Goal: Task Accomplishment & Management: Use online tool/utility

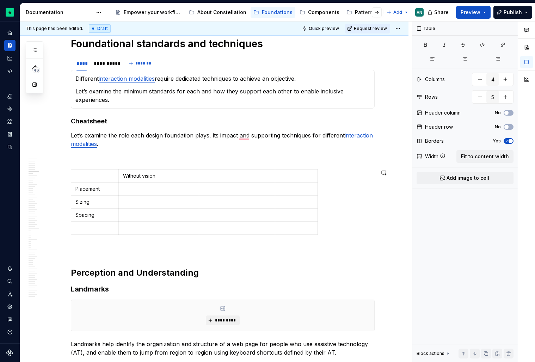
scroll to position [359, 0]
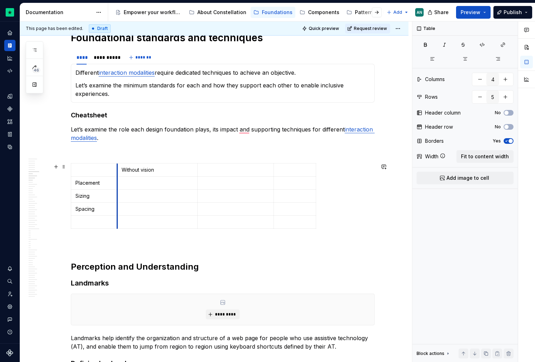
click at [120, 172] on td "Without vision" at bounding box center [157, 170] width 81 height 13
drag, startPoint x: 166, startPoint y: 174, endPoint x: 126, endPoint y: 171, distance: 41.0
click at [126, 171] on td "Without vision" at bounding box center [157, 170] width 81 height 13
drag, startPoint x: 127, startPoint y: 171, endPoint x: 123, endPoint y: 170, distance: 4.5
click at [123, 170] on p "role" at bounding box center [158, 169] width 72 height 7
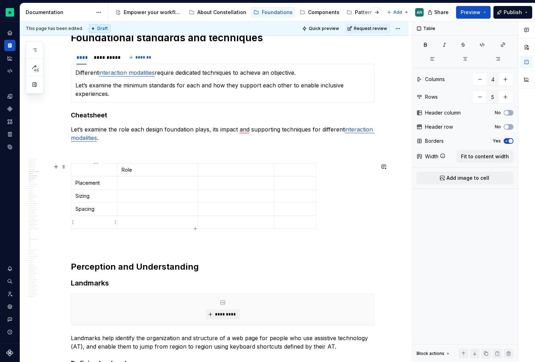
click at [90, 225] on p "To enrich screen reader interactions, please activate Accessibility in Grammarl…" at bounding box center [93, 222] width 37 height 7
click at [196, 229] on icon "button" at bounding box center [196, 229] width 6 height 6
click at [195, 229] on icon "button" at bounding box center [195, 228] width 3 height 3
click at [75, 226] on html "Constellation Design System AN Dataset Default Documentation Accessibility guid…" at bounding box center [267, 181] width 535 height 362
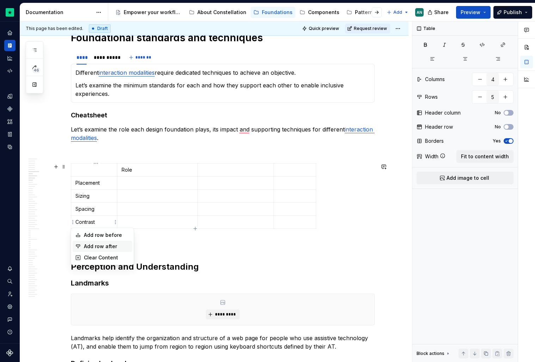
click at [111, 244] on div "Add row after" at bounding box center [107, 246] width 46 height 7
click at [109, 223] on p "Contrast" at bounding box center [93, 222] width 37 height 7
click at [73, 223] on html "Constellation Design System AN Dataset Default Documentation Accessibility guid…" at bounding box center [267, 181] width 535 height 362
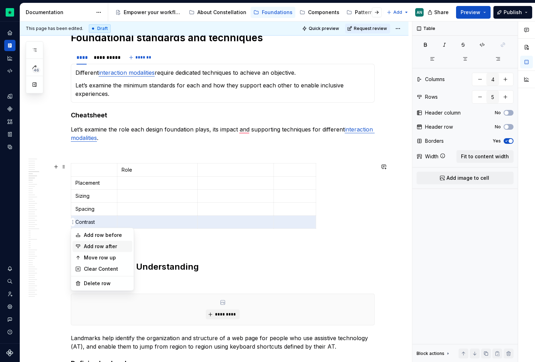
click at [91, 249] on div "Add row after" at bounding box center [107, 246] width 46 height 7
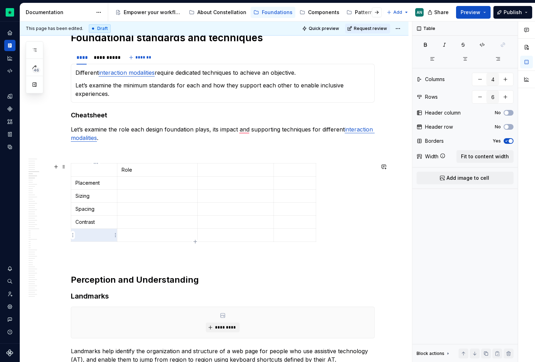
click at [94, 236] on p "To enrich screen reader interactions, please activate Accessibility in Grammarl…" at bounding box center [93, 235] width 37 height 7
click at [78, 224] on p "Contrast" at bounding box center [93, 222] width 37 height 7
click at [82, 234] on p "To enrich screen reader interactions, please activate Accessibility in Grammarl…" at bounding box center [93, 235] width 37 height 7
click at [71, 238] on html "Constellation Design System AN Dataset Default Documentation Accessibility guid…" at bounding box center [267, 181] width 535 height 362
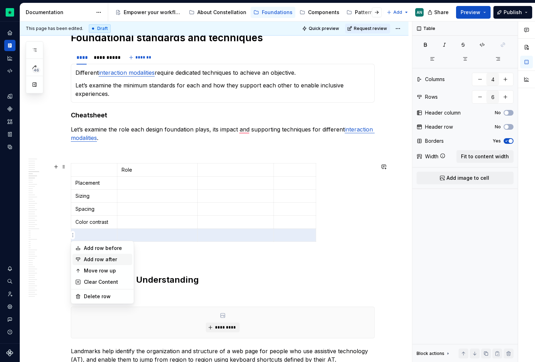
click at [99, 260] on div "Add row after" at bounding box center [107, 259] width 46 height 7
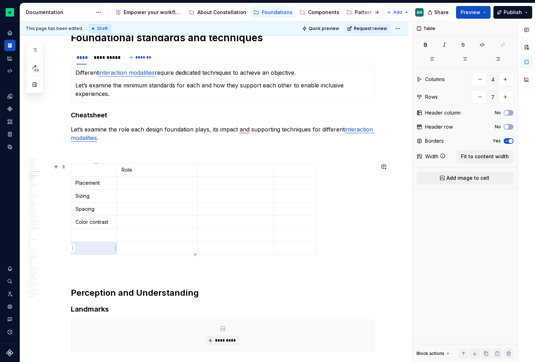
click at [86, 251] on p "To enrich screen reader interactions, please activate Accessibility in Grammarl…" at bounding box center [93, 248] width 37 height 7
click at [72, 249] on html "Constellation Design System AN Dataset Default Documentation Accessibility guid…" at bounding box center [267, 181] width 535 height 362
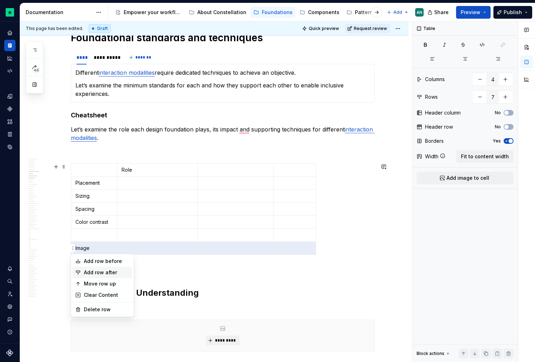
click at [98, 275] on div "Add row after" at bounding box center [107, 272] width 46 height 7
type input "8"
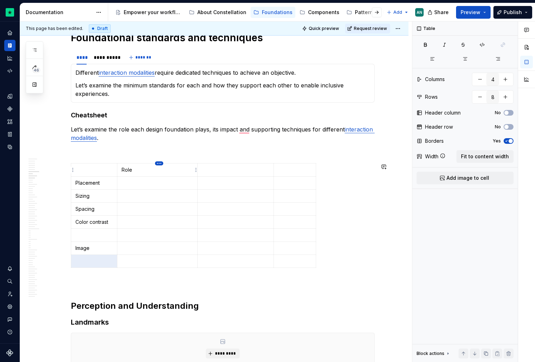
click at [160, 162] on html "Constellation Design System AN Dataset Default Documentation Accessibility guid…" at bounding box center [267, 181] width 535 height 362
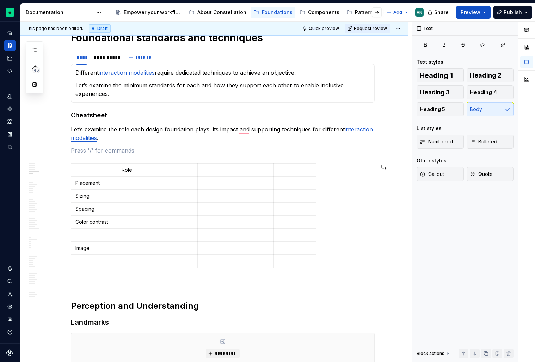
click at [157, 163] on html "Constellation Design System AN Dataset Default Documentation Accessibility guid…" at bounding box center [267, 181] width 535 height 362
click at [161, 164] on td "Role" at bounding box center [157, 170] width 81 height 13
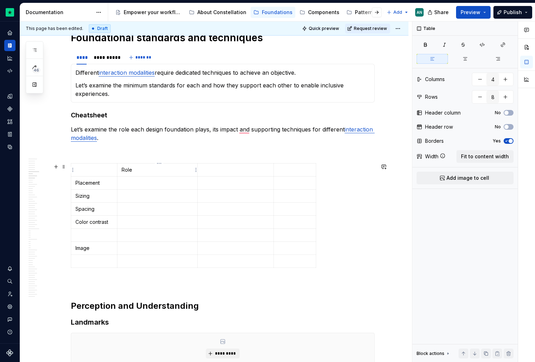
click at [157, 172] on p "Role" at bounding box center [158, 169] width 72 height 7
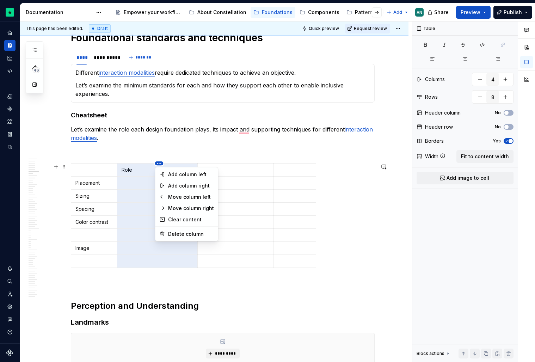
click at [158, 165] on html "Constellation Design System AN Dataset Default Documentation Accessibility guid…" at bounding box center [267, 181] width 535 height 362
click at [175, 194] on div "Move column left" at bounding box center [191, 197] width 46 height 7
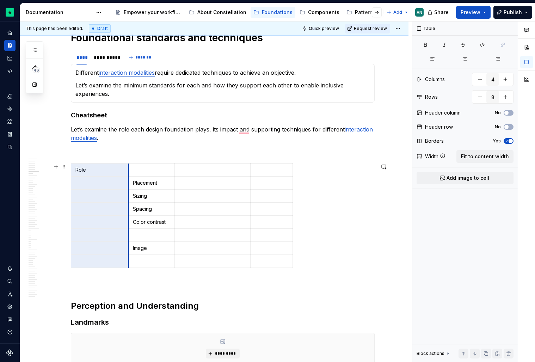
drag, startPoint x: 153, startPoint y: 177, endPoint x: 130, endPoint y: 178, distance: 23.3
drag, startPoint x: 177, startPoint y: 178, endPoint x: 196, endPoint y: 178, distance: 19.1
click at [196, 178] on td "To enrich screen reader interactions, please activate Accessibility in Grammarl…" at bounding box center [232, 183] width 76 height 13
click at [139, 175] on td "To enrich screen reader interactions, please activate Accessibility in Grammarl…" at bounding box center [160, 170] width 65 height 13
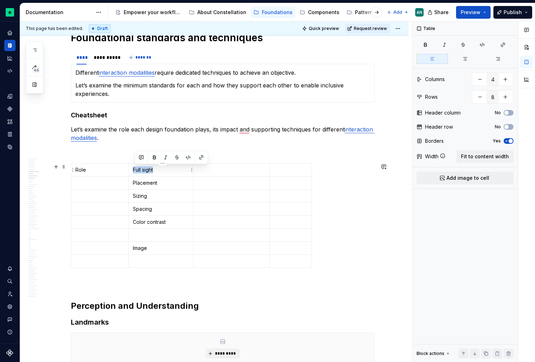
drag, startPoint x: 161, startPoint y: 174, endPoint x: 135, endPoint y: 170, distance: 25.7
click at [135, 170] on td "Full sight" at bounding box center [160, 170] width 65 height 13
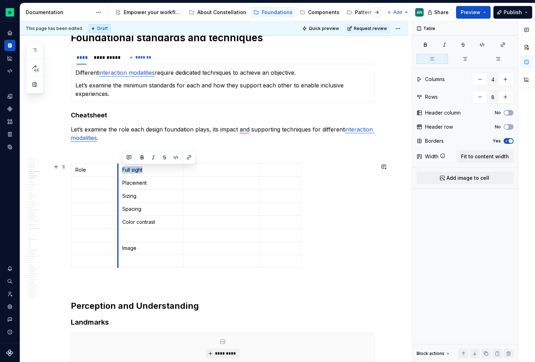
drag, startPoint x: 129, startPoint y: 171, endPoint x: 119, endPoint y: 171, distance: 10.6
click at [153, 171] on p "Full sight" at bounding box center [150, 169] width 56 height 7
drag, startPoint x: 158, startPoint y: 170, endPoint x: 124, endPoint y: 171, distance: 34.2
click at [124, 171] on p "Full sight" at bounding box center [150, 169] width 56 height 7
click at [89, 182] on p "To enrich screen reader interactions, please activate Accessibility in Grammarl…" at bounding box center [94, 182] width 38 height 7
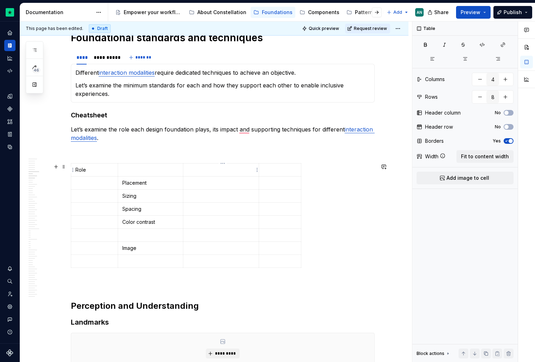
click at [217, 172] on p "To enrich screen reader interactions, please activate Accessibility in Grammarl…" at bounding box center [221, 169] width 67 height 7
click at [133, 170] on p "To enrich screen reader interactions, please activate Accessibility in Grammarl…" at bounding box center [150, 169] width 56 height 7
click at [215, 172] on p "To enrich screen reader interactions, please activate Accessibility in Grammarl…" at bounding box center [221, 169] width 67 height 7
type textarea "*"
drag, startPoint x: 261, startPoint y: 172, endPoint x: 236, endPoint y: 172, distance: 25.0
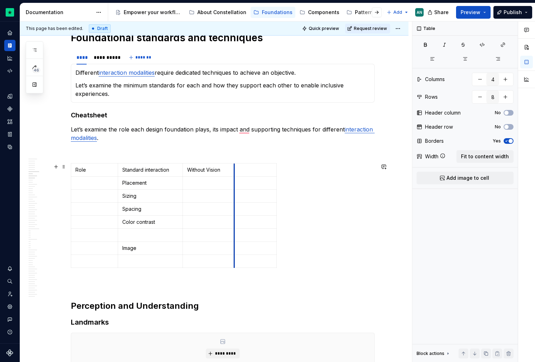
click at [236, 172] on td "To enrich screen reader interactions, please activate Accessibility in Grammarl…" at bounding box center [256, 170] width 42 height 13
drag, startPoint x: 277, startPoint y: 172, endPoint x: 304, endPoint y: 175, distance: 27.3
click at [257, 170] on p "To enrich screen reader interactions, please activate Accessibility in Grammarl…" at bounding box center [268, 169] width 61 height 7
click at [270, 172] on p "To enrich screen reader interactions, please activate Accessibility in Grammarl…" at bounding box center [268, 169] width 61 height 7
drag, startPoint x: 305, startPoint y: 186, endPoint x: 292, endPoint y: 186, distance: 12.7
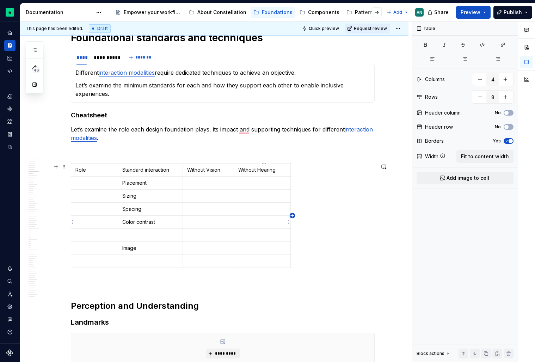
click at [292, 216] on icon "button" at bounding box center [292, 215] width 3 height 3
drag, startPoint x: 294, startPoint y: 173, endPoint x: 287, endPoint y: 173, distance: 7.1
click at [287, 173] on td "To enrich screen reader interactions, please activate Accessibility in Grammarl…" at bounding box center [292, 170] width 13 height 13
drag, startPoint x: 298, startPoint y: 174, endPoint x: 335, endPoint y: 174, distance: 37.7
click at [305, 171] on p "To enrich screen reader interactions, please activate Accessibility in Grammarl…" at bounding box center [309, 169] width 42 height 7
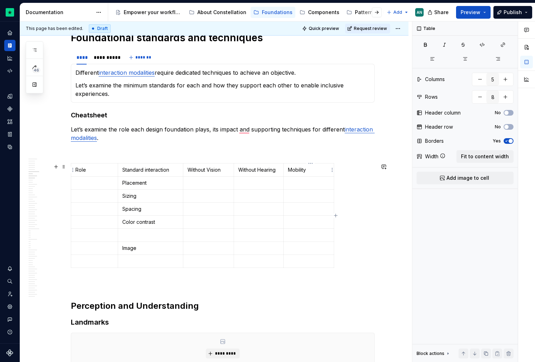
click at [291, 172] on p "Mobility" at bounding box center [309, 169] width 42 height 7
drag, startPoint x: 258, startPoint y: 171, endPoint x: 241, endPoint y: 170, distance: 16.6
click at [241, 170] on p "Without Hearing" at bounding box center [258, 169] width 41 height 7
drag, startPoint x: 209, startPoint y: 171, endPoint x: 190, endPoint y: 168, distance: 19.3
click at [190, 168] on p "Without Vision" at bounding box center [209, 169] width 42 height 7
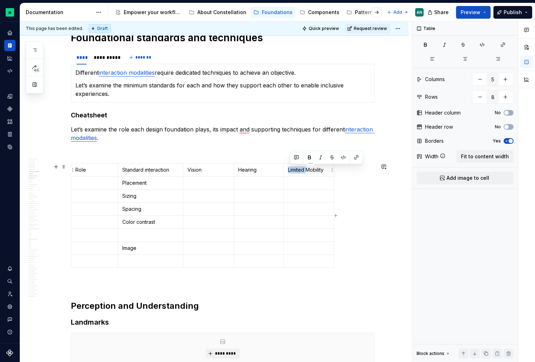
drag, startPoint x: 309, startPoint y: 173, endPoint x: 291, endPoint y: 171, distance: 18.1
click at [291, 171] on p "Limited Mobility" at bounding box center [309, 169] width 42 height 7
drag, startPoint x: 287, startPoint y: 172, endPoint x: 273, endPoint y: 172, distance: 14.1
click at [273, 172] on td "Mobility" at bounding box center [294, 170] width 50 height 13
click at [322, 218] on icon "button" at bounding box center [322, 216] width 6 height 6
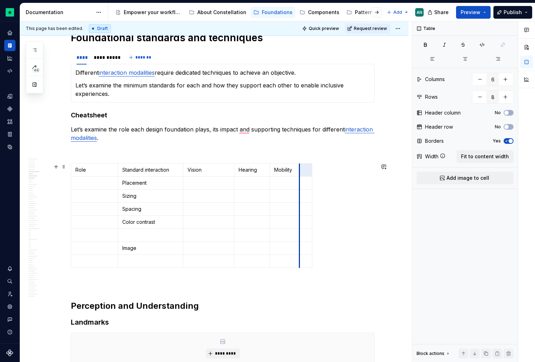
drag, startPoint x: 322, startPoint y: 168, endPoint x: 301, endPoint y: 168, distance: 20.8
click at [301, 168] on td "To enrich screen reader interactions, please activate Accessibility in Grammarl…" at bounding box center [306, 170] width 13 height 13
drag, startPoint x: 313, startPoint y: 170, endPoint x: 336, endPoint y: 172, distance: 23.4
click at [315, 170] on p "To enrich screen reader interactions, please activate Accessibility in Grammarl…" at bounding box center [317, 169] width 27 height 7
click at [336, 216] on icon "button" at bounding box center [337, 216] width 6 height 6
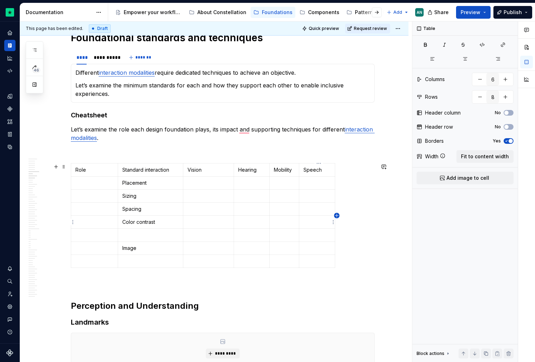
type input "7"
drag, startPoint x: 337, startPoint y: 174, endPoint x: 326, endPoint y: 173, distance: 10.9
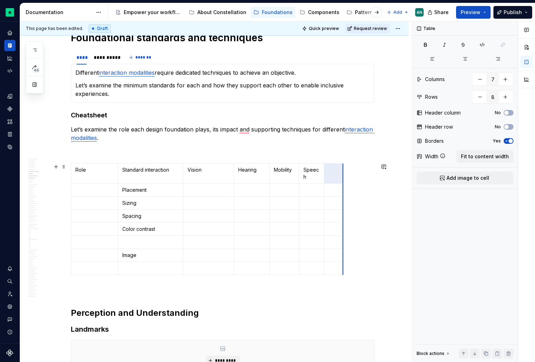
drag, startPoint x: 339, startPoint y: 173, endPoint x: 357, endPoint y: 174, distance: 18.4
click at [343, 174] on td "To enrich screen reader interactions, please activate Accessibility in Grammarl…" at bounding box center [339, 174] width 31 height 20
drag, startPoint x: 271, startPoint y: 174, endPoint x: 264, endPoint y: 174, distance: 7.4
click at [264, 174] on td "Mobility" at bounding box center [277, 174] width 30 height 20
drag, startPoint x: 235, startPoint y: 173, endPoint x: 224, endPoint y: 173, distance: 11.3
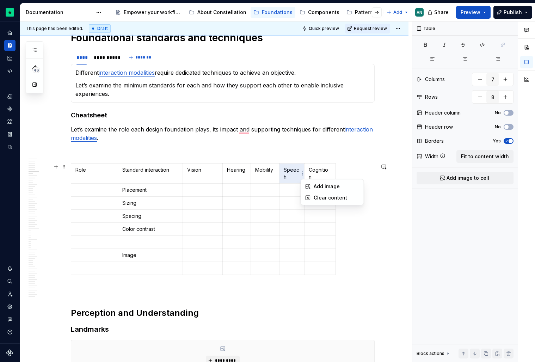
click at [305, 174] on html "Constellation Design System AN Dataset Default Documentation Accessibility guid…" at bounding box center [267, 181] width 535 height 362
click at [306, 171] on html "Constellation Design System AN Dataset Default Documentation Accessibility guid…" at bounding box center [267, 181] width 535 height 362
drag, startPoint x: 306, startPoint y: 171, endPoint x: 310, endPoint y: 171, distance: 3.9
click at [310, 171] on td "Cognition" at bounding box center [324, 174] width 31 height 20
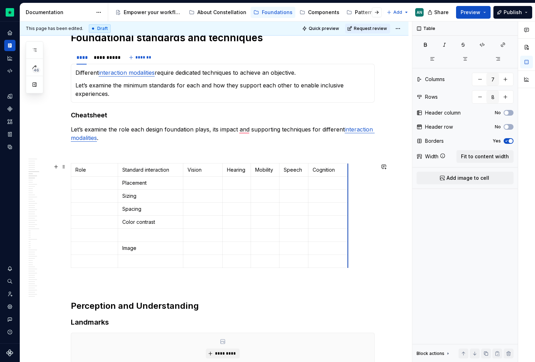
drag, startPoint x: 340, startPoint y: 171, endPoint x: 349, endPoint y: 171, distance: 9.2
type textarea "*"
